Goal: Find specific page/section: Find specific page/section

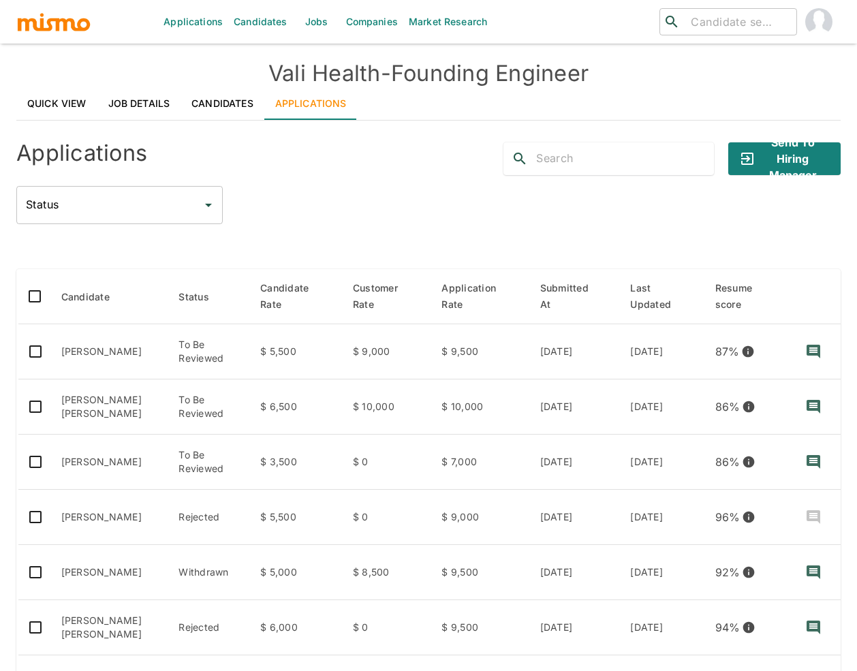
scroll to position [254, 0]
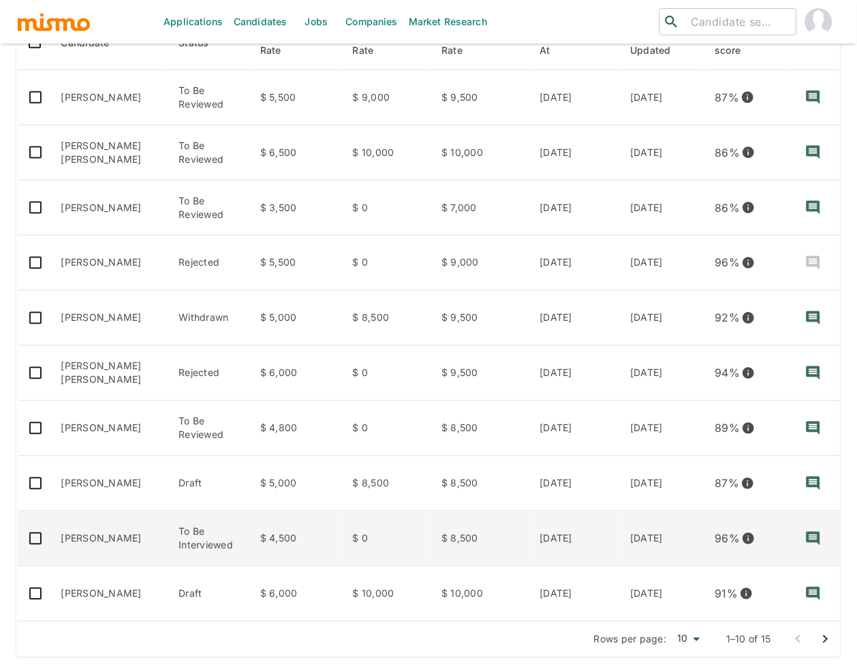
click at [125, 540] on td "[PERSON_NAME]" at bounding box center [109, 538] width 118 height 55
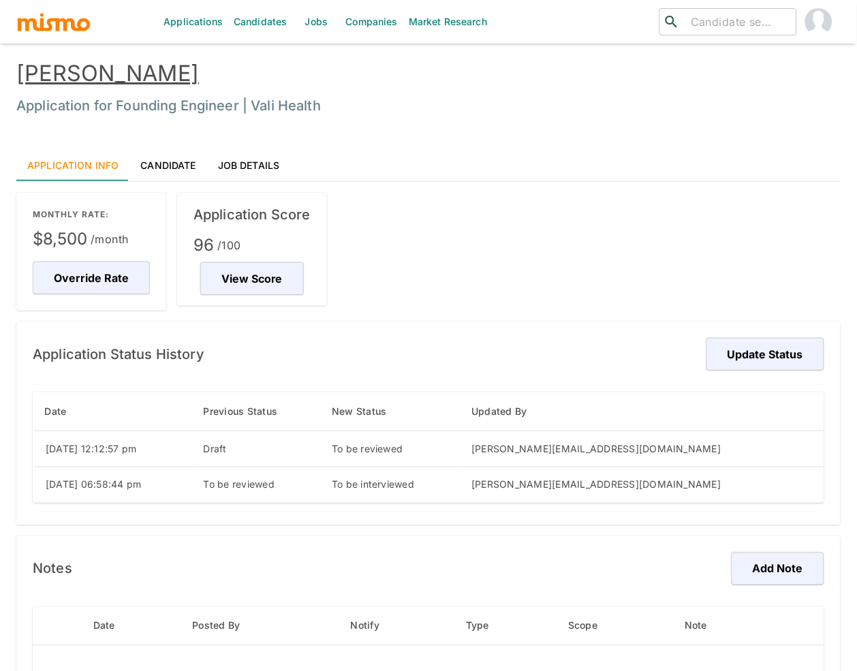
click at [155, 160] on link "Candidate" at bounding box center [167, 164] width 77 height 33
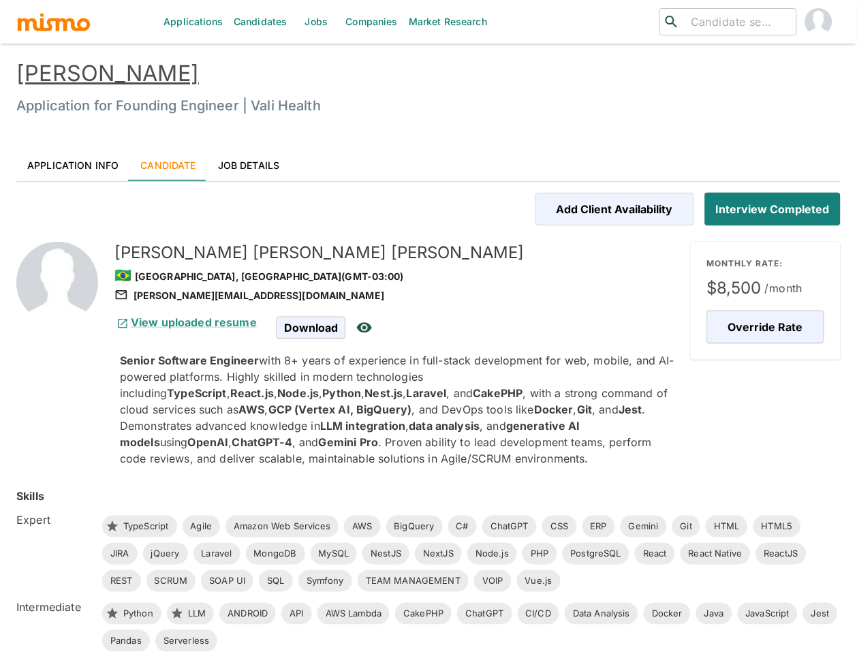
click at [116, 82] on link "[PERSON_NAME]" at bounding box center [107, 73] width 182 height 27
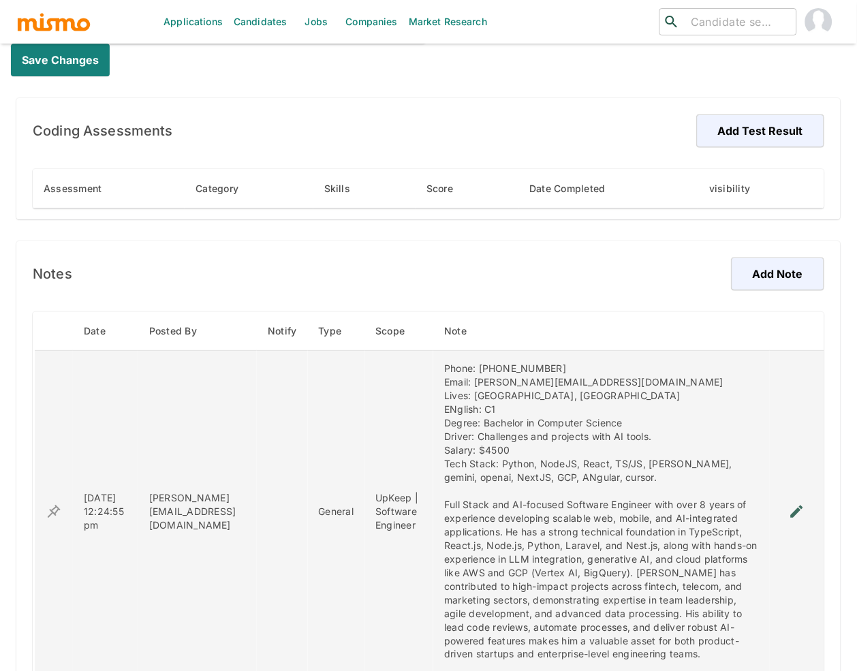
scroll to position [804, 0]
